Goal: Transaction & Acquisition: Book appointment/travel/reservation

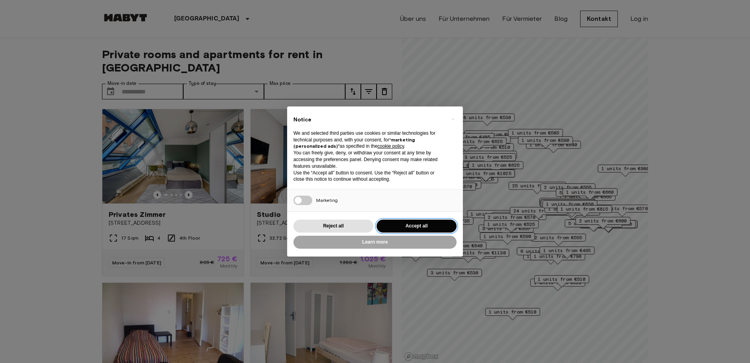
click at [419, 223] on button "Accept all" at bounding box center [417, 225] width 80 height 13
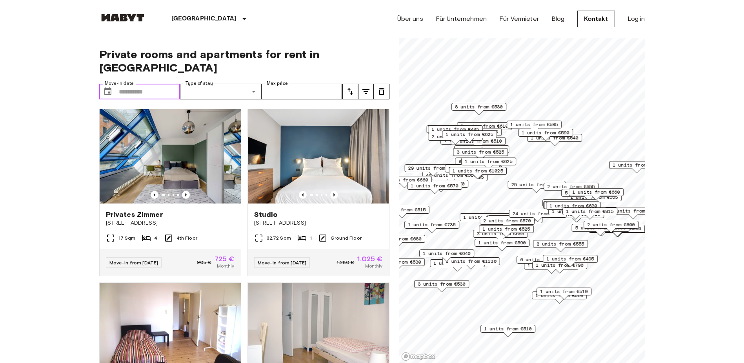
click at [157, 84] on input "Move-in date" at bounding box center [150, 92] width 62 height 16
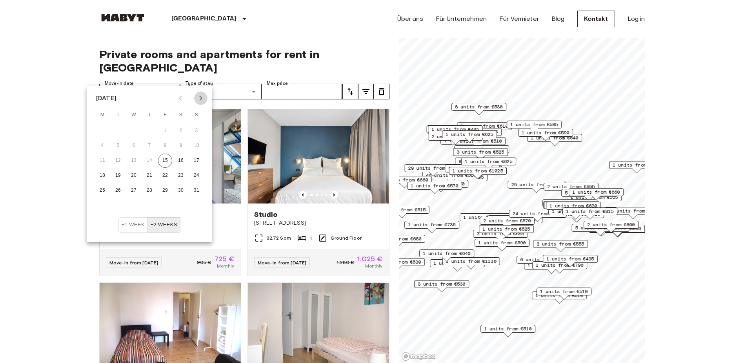
click at [200, 98] on icon "Next month" at bounding box center [200, 97] width 9 height 9
click at [152, 174] on button "25" at bounding box center [149, 175] width 14 height 14
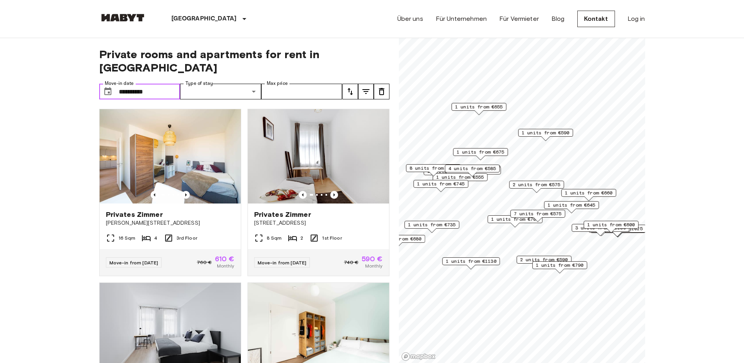
type input "**********"
click at [299, 210] on span "Privates Zimmer" at bounding box center [282, 214] width 57 height 9
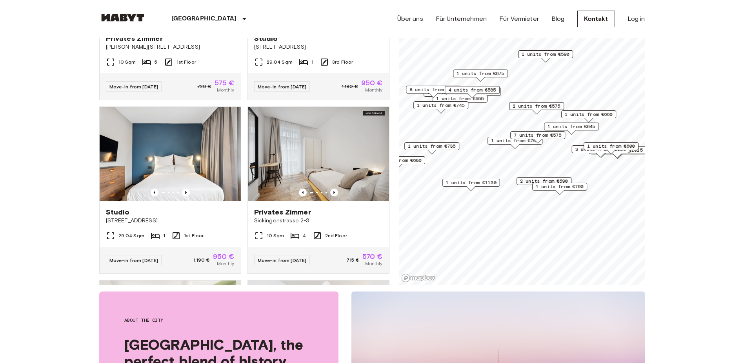
scroll to position [1059, 0]
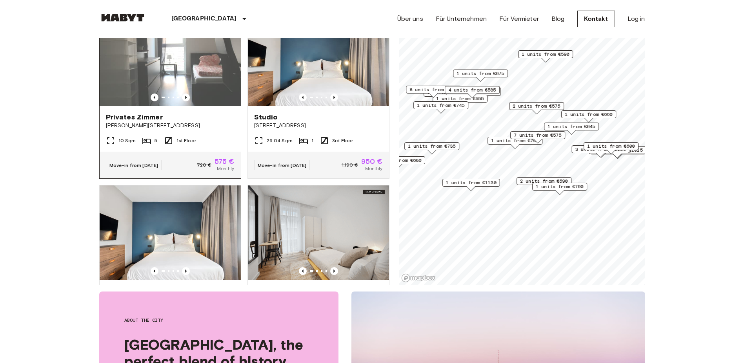
click at [148, 122] on span "Privates Zimmer" at bounding box center [134, 116] width 57 height 9
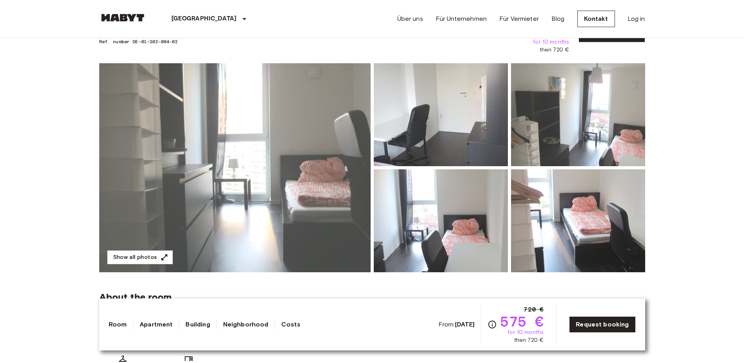
scroll to position [157, 0]
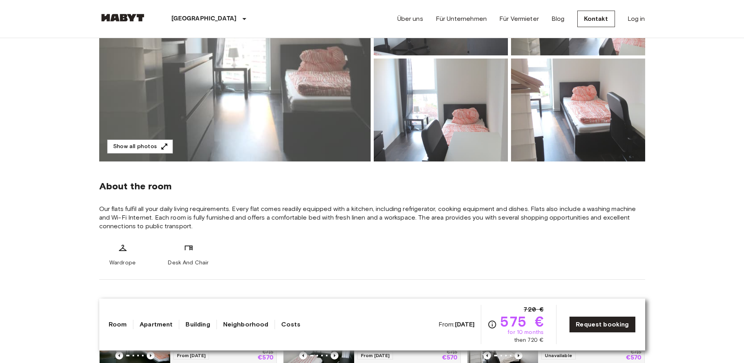
click at [201, 323] on link "Building" at bounding box center [198, 323] width 24 height 9
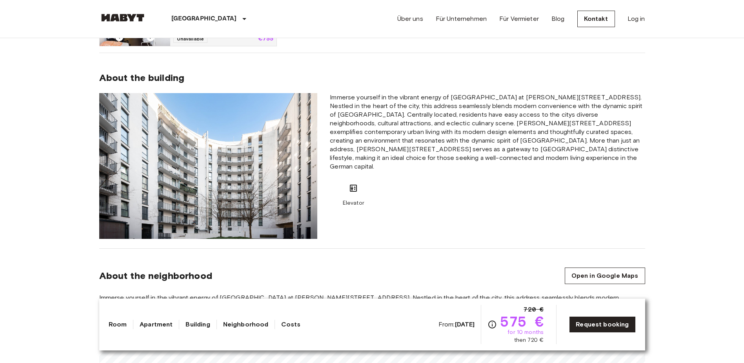
scroll to position [544, 0]
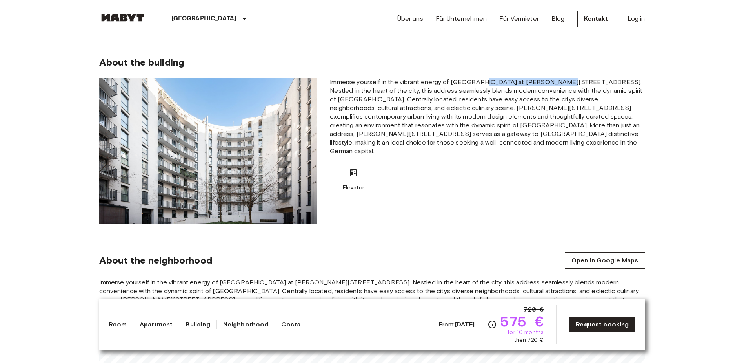
drag, startPoint x: 474, startPoint y: 82, endPoint x: 551, endPoint y: 79, distance: 76.6
click at [551, 79] on span "Immerse yourself in the vibrant energy of [GEOGRAPHIC_DATA] at [PERSON_NAME][ST…" at bounding box center [487, 117] width 315 height 78
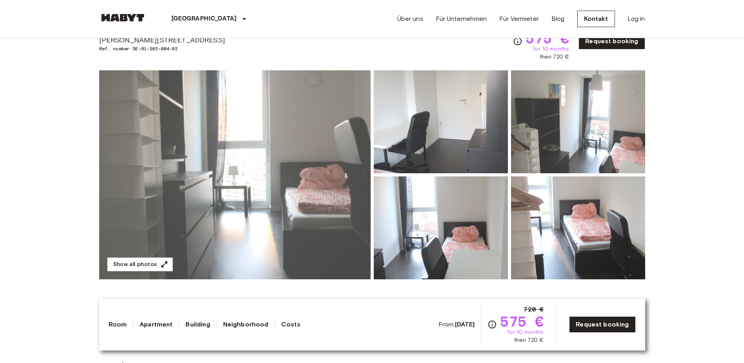
scroll to position [0, 0]
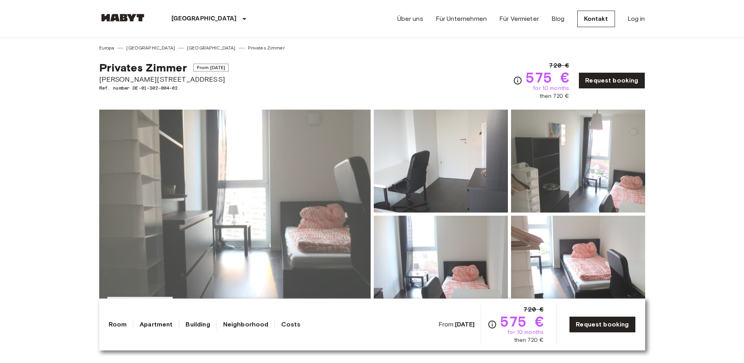
click at [127, 19] on img at bounding box center [122, 18] width 47 height 8
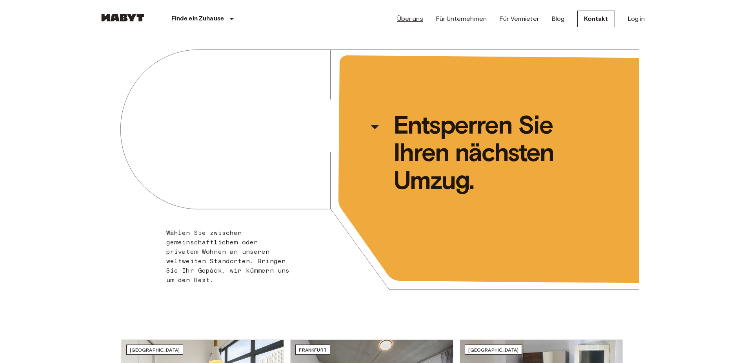
click at [412, 19] on link "Über uns" at bounding box center [410, 18] width 26 height 9
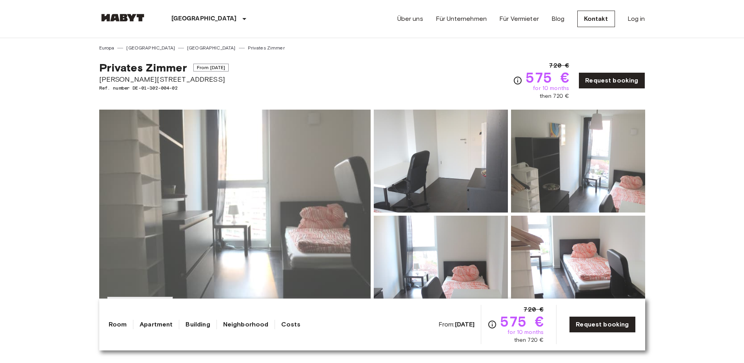
click at [288, 321] on link "Costs" at bounding box center [290, 323] width 19 height 9
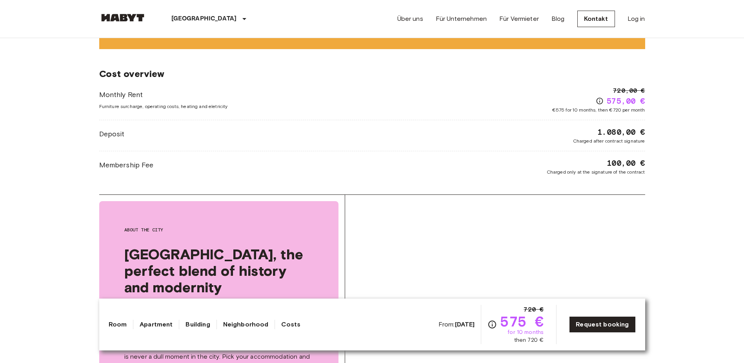
scroll to position [1124, 0]
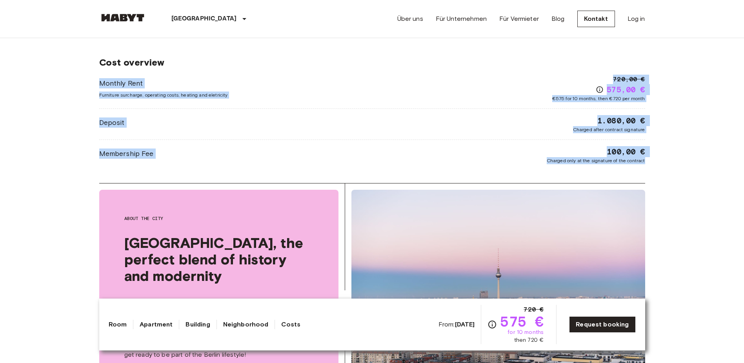
drag, startPoint x: 100, startPoint y: 81, endPoint x: 660, endPoint y: 167, distance: 566.2
click at [660, 167] on body "[GEOGRAPHIC_DATA] [GEOGRAPHIC_DATA] [GEOGRAPHIC_DATA] [GEOGRAPHIC_DATA] [GEOGRA…" at bounding box center [372, 69] width 744 height 2387
drag, startPoint x: 660, startPoint y: 167, endPoint x: 620, endPoint y: 121, distance: 60.9
drag, startPoint x: 620, startPoint y: 121, endPoint x: 502, endPoint y: 71, distance: 128.0
click at [502, 71] on div "Cost overview Monthly Rent Furniture surcharge, operating costs, heating and el…" at bounding box center [372, 110] width 546 height 145
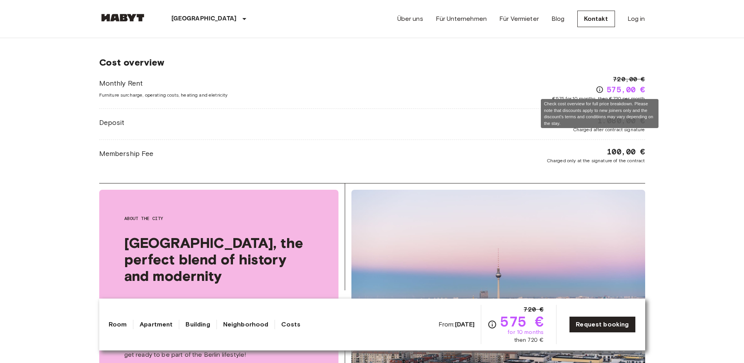
click at [600, 89] on icon "Check cost overview for full price breakdown. Please note that discounts apply …" at bounding box center [600, 90] width 8 height 8
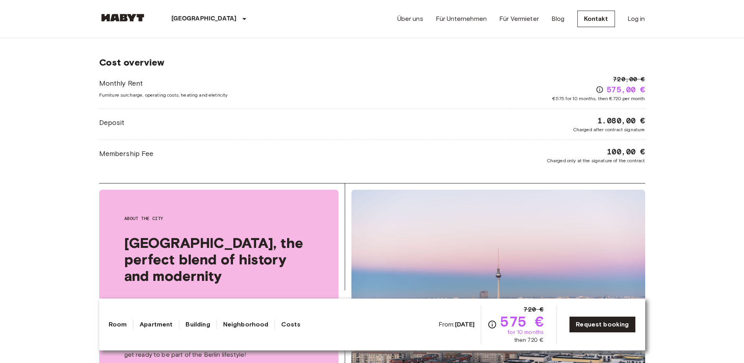
click at [720, 83] on body "[GEOGRAPHIC_DATA] [GEOGRAPHIC_DATA] [GEOGRAPHIC_DATA] [GEOGRAPHIC_DATA] [GEOGRA…" at bounding box center [372, 69] width 744 height 2387
click at [15, 262] on body "[GEOGRAPHIC_DATA] [GEOGRAPHIC_DATA] [GEOGRAPHIC_DATA] [GEOGRAPHIC_DATA] [GEOGRA…" at bounding box center [372, 69] width 744 height 2387
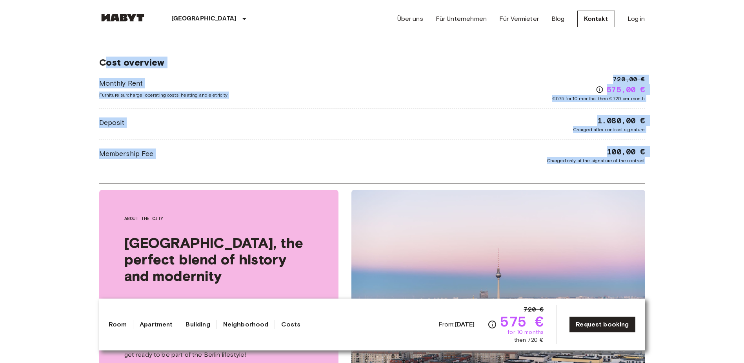
drag, startPoint x: 104, startPoint y: 61, endPoint x: 669, endPoint y: 162, distance: 574.4
click at [669, 162] on body "[GEOGRAPHIC_DATA] [GEOGRAPHIC_DATA] [GEOGRAPHIC_DATA] [GEOGRAPHIC_DATA] [GEOGRA…" at bounding box center [372, 69] width 744 height 2387
copy div "ost overview Monthly Rent Furniture surcharge, operating costs, heating and ele…"
